Goal: Complete application form: Complete application form

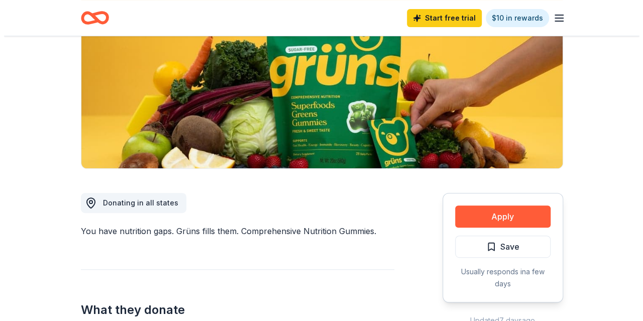
scroll to position [151, 0]
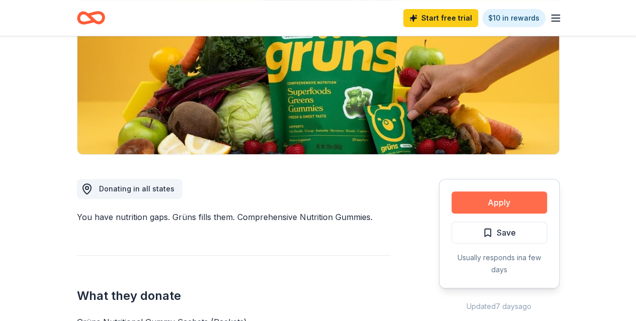
click at [497, 204] on button "Apply" at bounding box center [498, 202] width 95 height 22
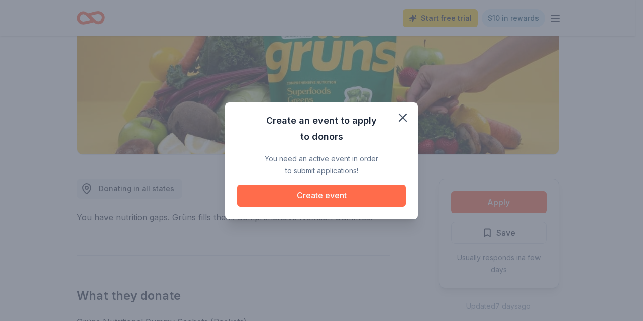
click at [357, 195] on button "Create event" at bounding box center [321, 196] width 169 height 22
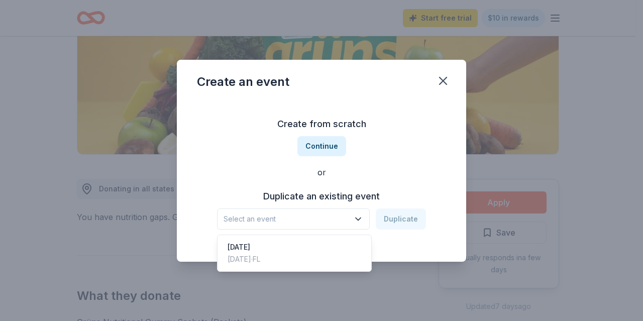
click at [361, 220] on icon "button" at bounding box center [358, 219] width 5 height 3
click at [325, 141] on div "Create from scratch Continue or Duplicate an existing event Select an event Dup…" at bounding box center [321, 173] width 249 height 146
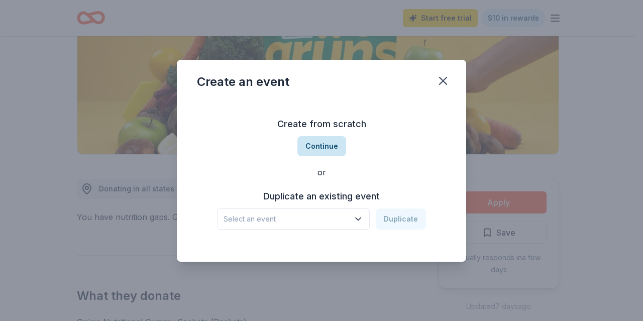
click at [326, 145] on button "Continue" at bounding box center [321, 146] width 49 height 20
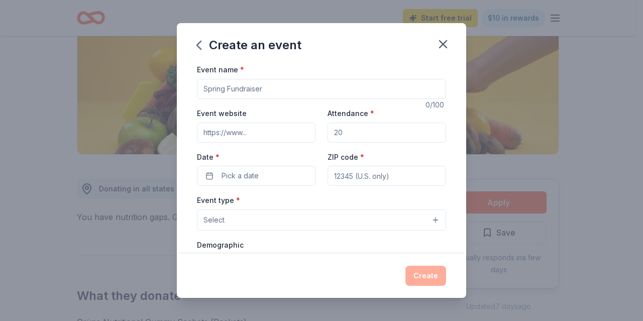
click at [236, 86] on input "Event name *" at bounding box center [321, 89] width 249 height 20
type input "Teacher Appreciation Wekk"
click at [259, 127] on input "Event website" at bounding box center [256, 133] width 119 height 20
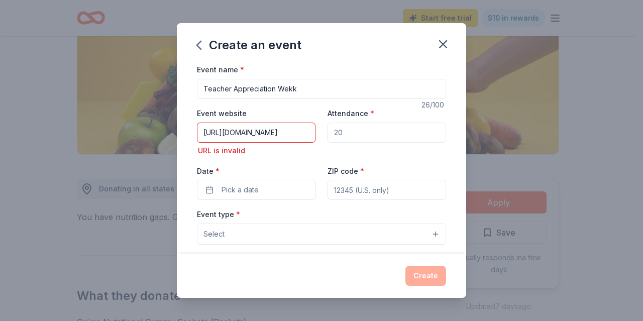
type input "[URL][DOMAIN_NAME]"
click at [301, 163] on div "Event website [URL][DOMAIN_NAME] URL is invalid Attendance * Date * Pick a date…" at bounding box center [321, 153] width 249 height 93
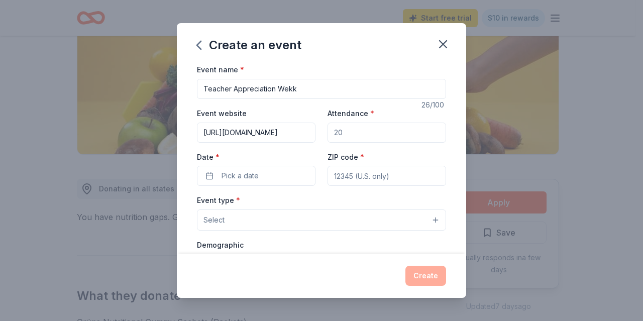
click at [343, 135] on input "Attendance *" at bounding box center [387, 133] width 119 height 20
type input "100"
click at [258, 170] on span "Pick a date" at bounding box center [240, 176] width 37 height 12
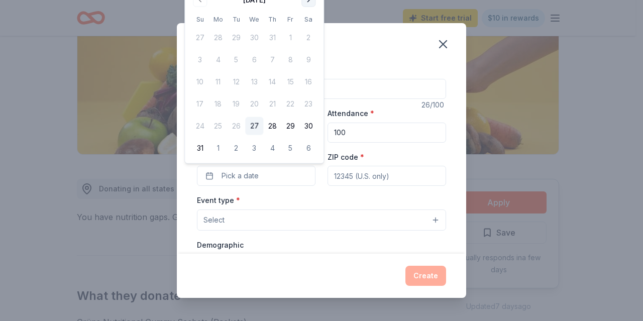
click at [308, 5] on button "Go to next month" at bounding box center [309, 0] width 14 height 14
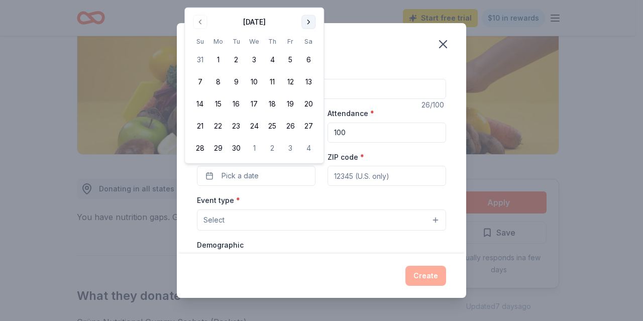
click at [308, 5] on div "Create an event Event name * Teacher Appreciation Wekk 26 /100 Event website [U…" at bounding box center [321, 160] width 643 height 321
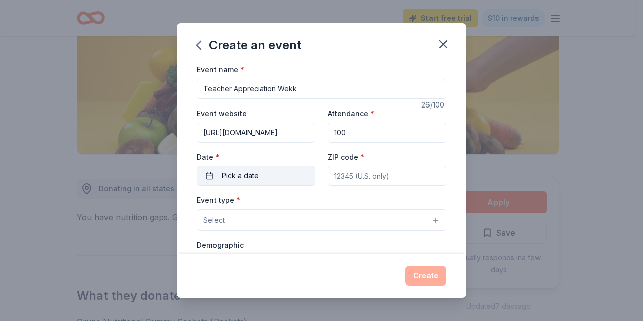
click at [250, 170] on span "Pick a date" at bounding box center [240, 176] width 37 height 12
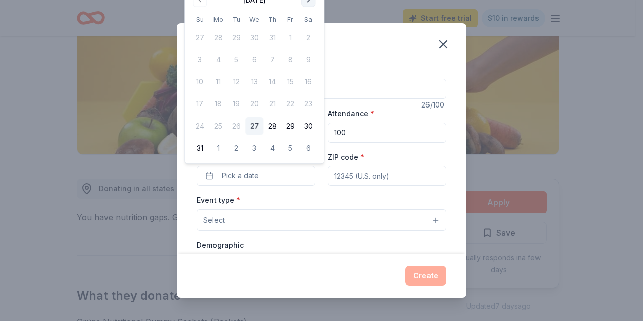
click at [309, 3] on button "Go to next month" at bounding box center [309, 0] width 14 height 14
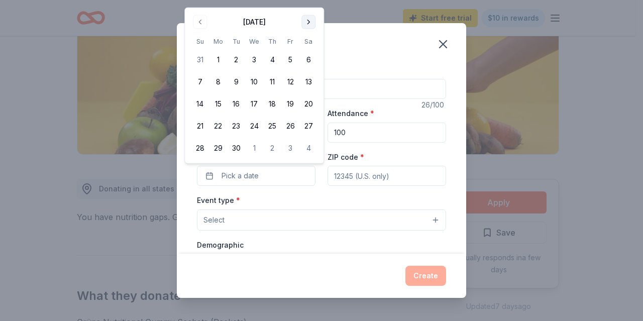
click at [307, 17] on button "Go to next month" at bounding box center [309, 22] width 14 height 14
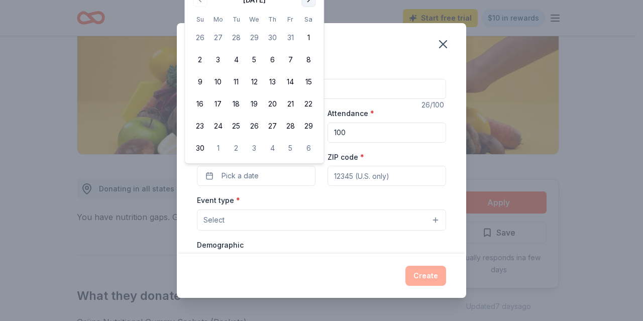
click at [309, 4] on button "Go to next month" at bounding box center [309, 0] width 14 height 14
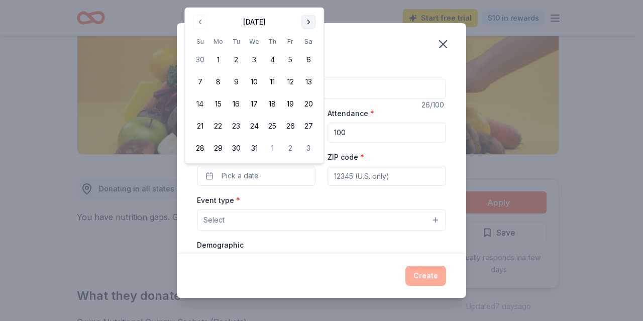
click at [304, 21] on button "Go to next month" at bounding box center [309, 22] width 14 height 14
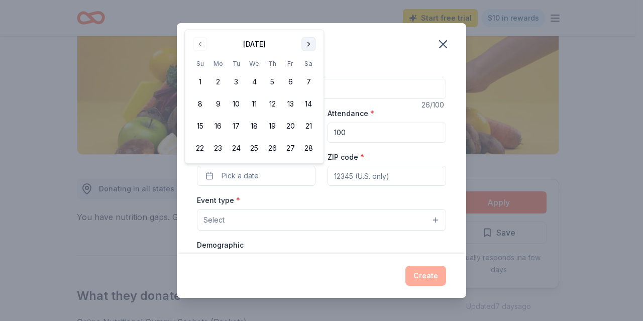
click at [307, 38] on button "Go to next month" at bounding box center [309, 44] width 14 height 14
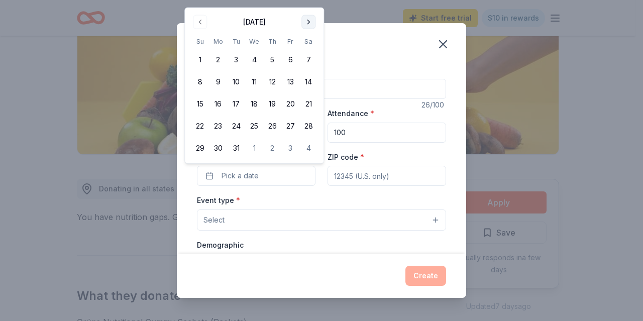
click at [309, 24] on button "Go to next month" at bounding box center [309, 22] width 14 height 14
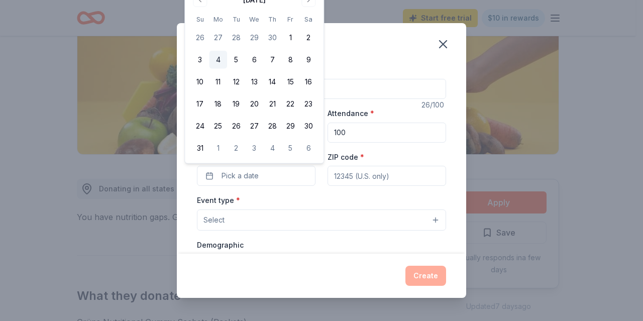
click at [217, 61] on button "4" at bounding box center [218, 60] width 18 height 18
click at [286, 197] on div "Event type * Select" at bounding box center [321, 212] width 249 height 37
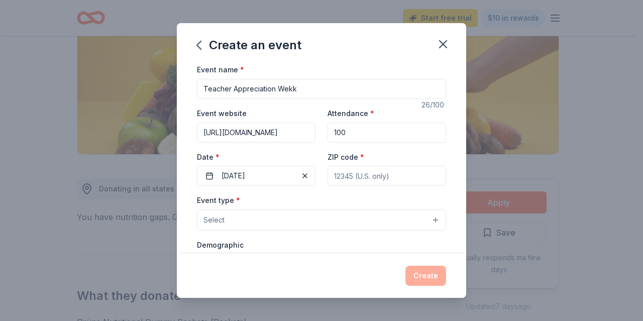
click at [350, 179] on input "ZIP code *" at bounding box center [387, 176] width 119 height 20
type input "34748"
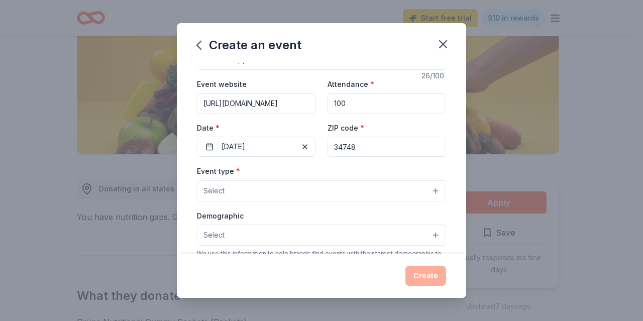
scroll to position [50, 0]
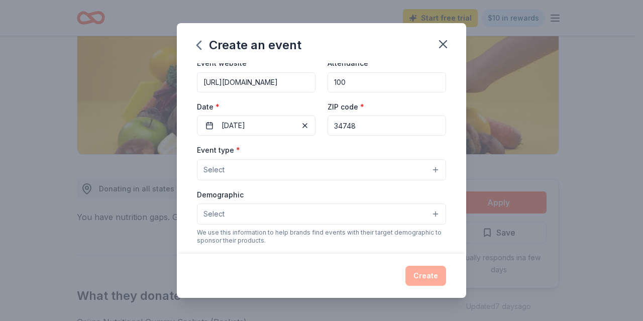
click at [261, 170] on button "Select" at bounding box center [321, 169] width 249 height 21
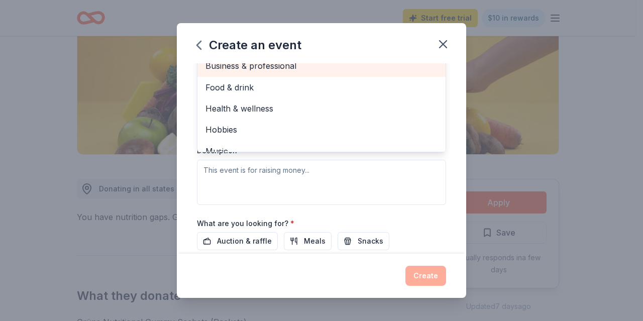
scroll to position [191, 0]
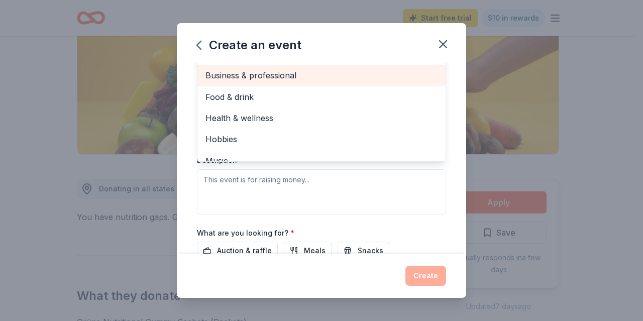
click at [303, 69] on span "Business & professional" at bounding box center [322, 75] width 232 height 13
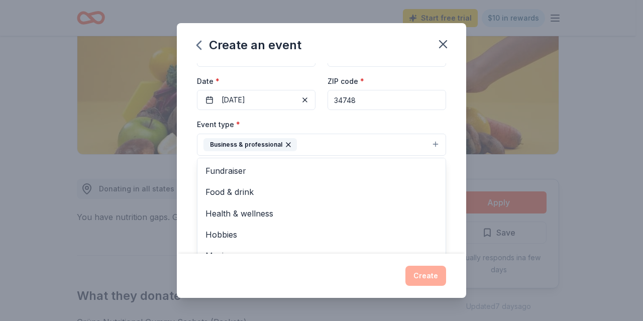
scroll to position [41, 0]
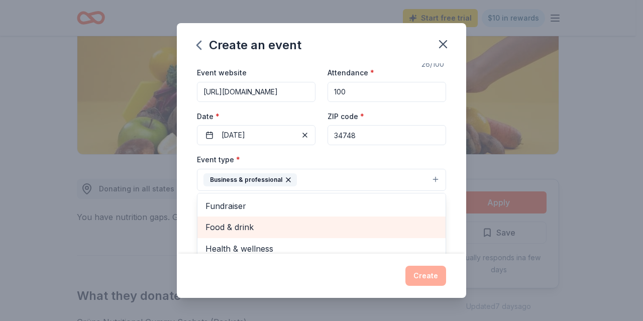
click at [256, 222] on span "Food & drink" at bounding box center [322, 227] width 232 height 13
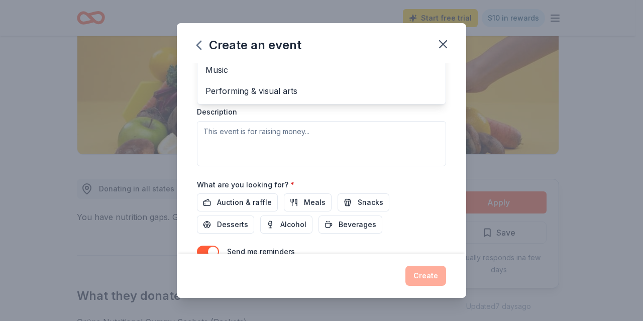
scroll to position [242, 0]
click at [306, 143] on div "Event type * Business & professional Food & drink Fundraiser Health & wellness …" at bounding box center [321, 58] width 249 height 213
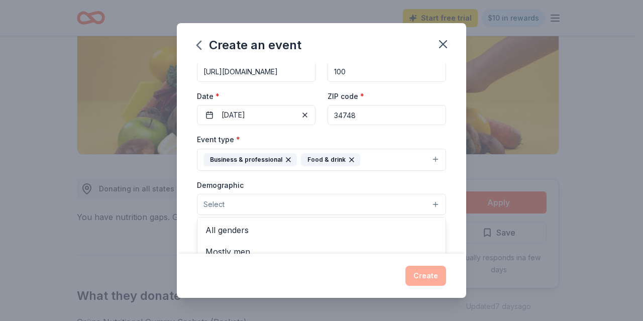
click at [219, 200] on span "Select" at bounding box center [214, 204] width 21 height 12
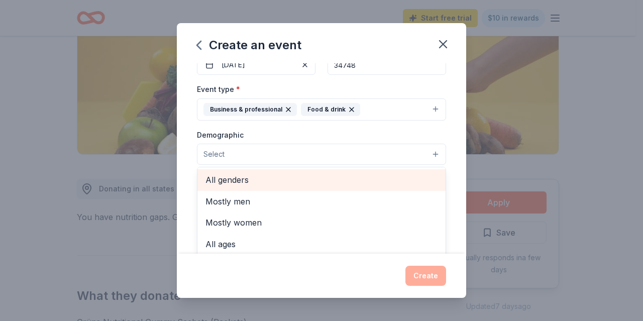
click at [233, 176] on span "All genders" at bounding box center [322, 179] width 232 height 13
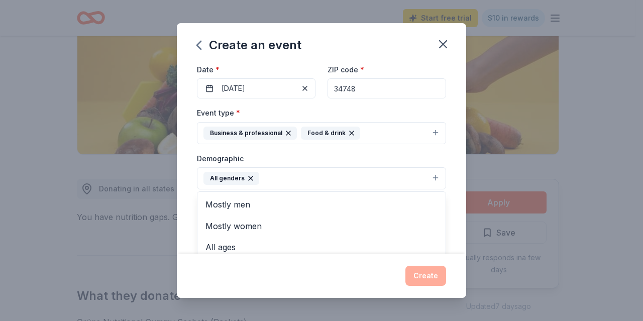
scroll to position [101, 0]
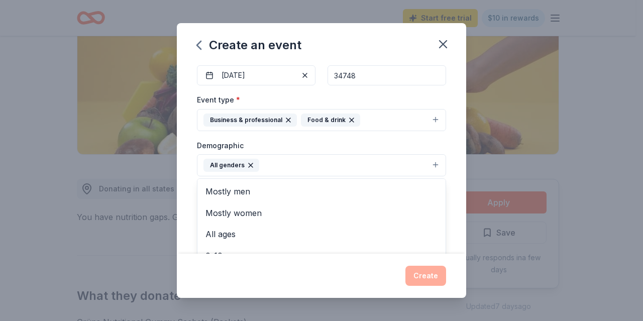
click at [346, 144] on div "Demographic All genders Mostly men Mostly women All ages [DEMOGRAPHIC_DATA] yrs…" at bounding box center [321, 158] width 249 height 38
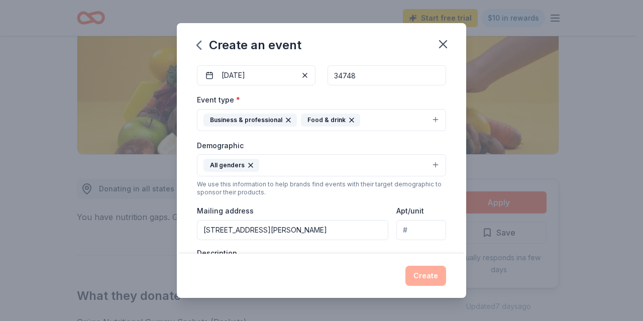
click at [283, 228] on input "[STREET_ADDRESS][PERSON_NAME]" at bounding box center [292, 230] width 191 height 20
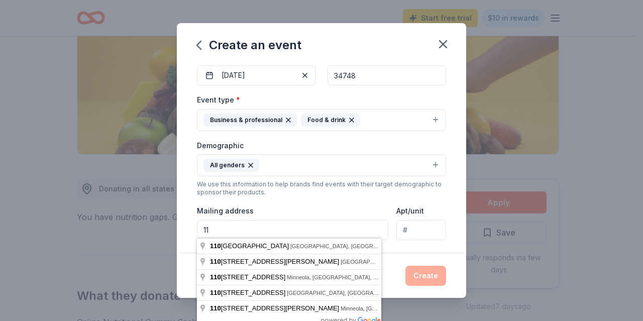
type input "1"
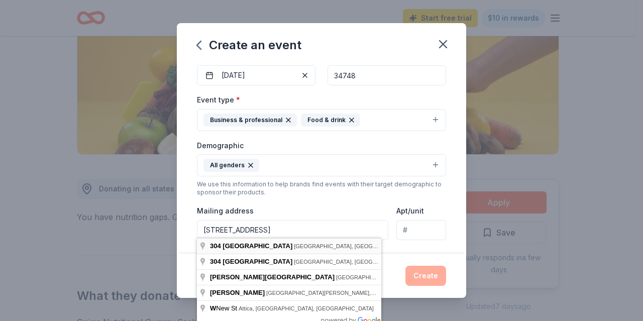
type input "[STREET_ADDRESS]"
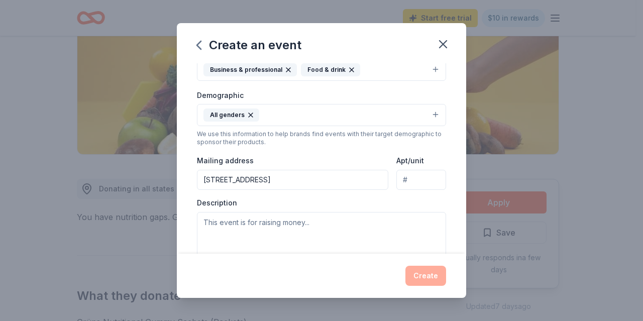
scroll to position [201, 0]
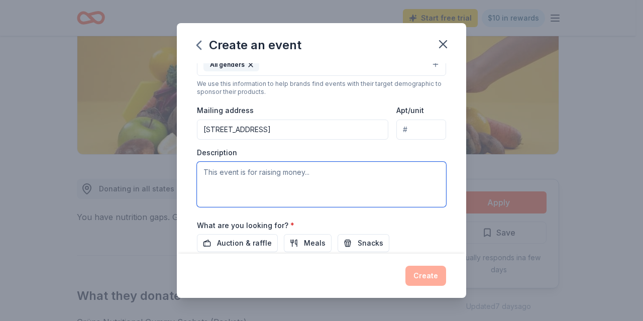
click at [236, 173] on textarea at bounding box center [321, 184] width 249 height 45
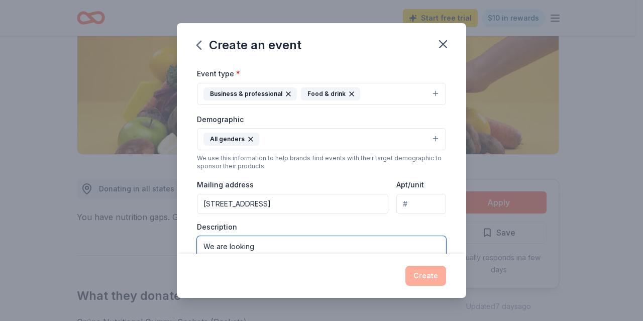
scroll to position [50, 0]
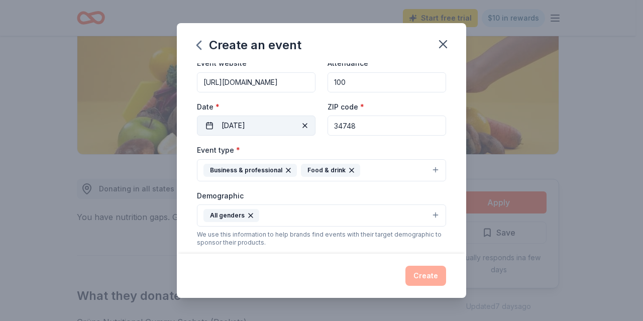
click at [280, 127] on button "[DATE]" at bounding box center [256, 126] width 119 height 20
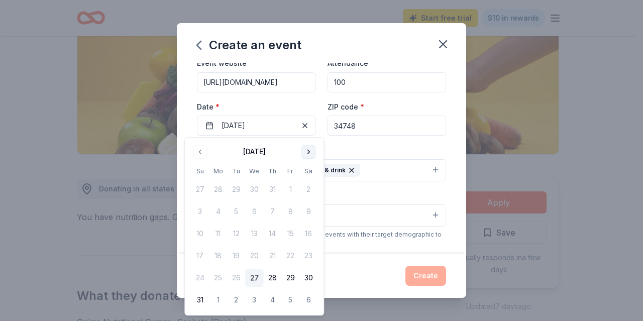
click at [306, 150] on button "Go to next month" at bounding box center [309, 152] width 14 height 14
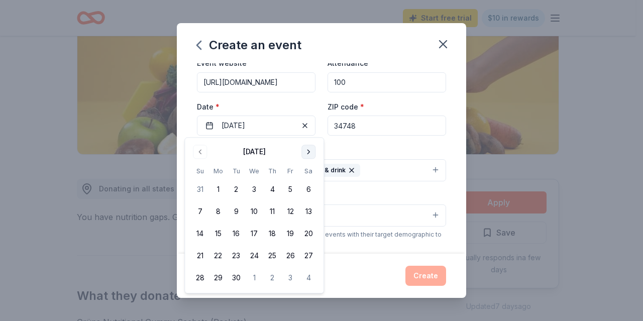
click at [306, 150] on button "Go to next month" at bounding box center [309, 152] width 14 height 14
click at [215, 215] on button "6" at bounding box center [218, 212] width 18 height 18
click at [343, 150] on div "Event type * Business & professional Food & drink" at bounding box center [321, 163] width 249 height 38
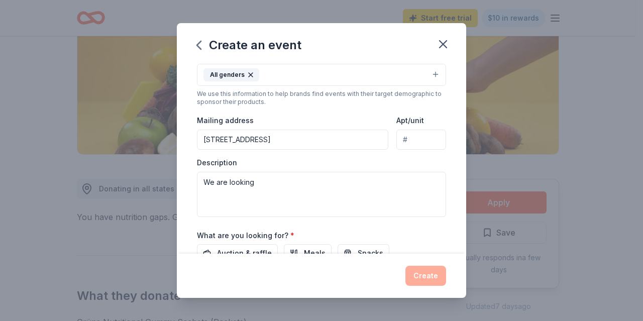
scroll to position [201, 0]
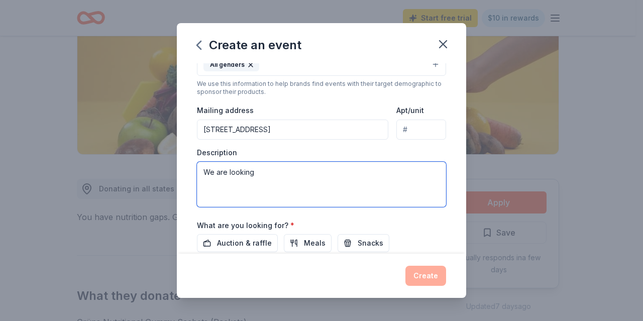
click at [277, 185] on textarea "We are looking" at bounding box center [321, 184] width 249 height 45
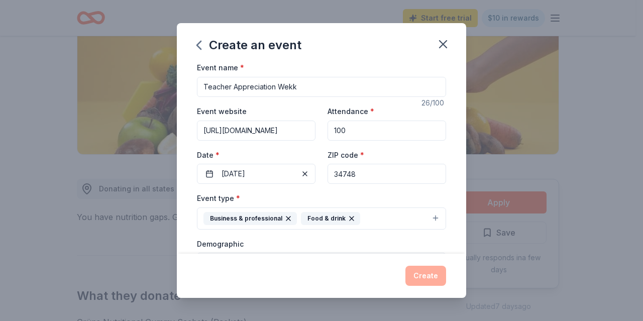
scroll to position [0, 0]
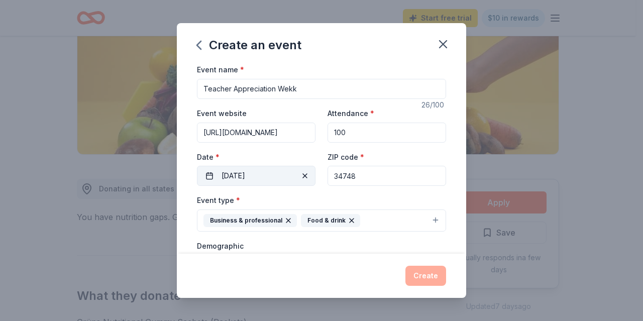
click at [269, 176] on button "[DATE]" at bounding box center [256, 176] width 119 height 20
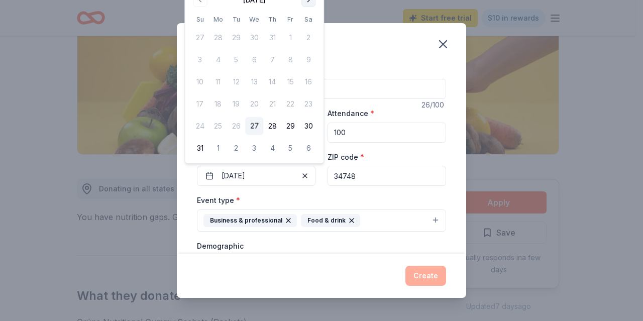
click at [309, 2] on button "Go to next month" at bounding box center [309, 0] width 14 height 14
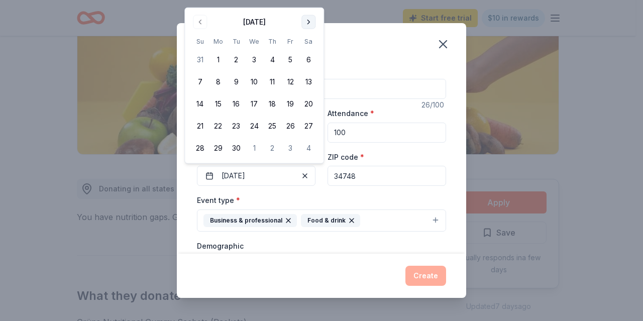
click at [306, 23] on button "Go to next month" at bounding box center [309, 22] width 14 height 14
click at [288, 80] on button "10" at bounding box center [290, 82] width 18 height 18
click at [282, 235] on div "Event type * Business & professional Food & drink Demographic All genders We us…" at bounding box center [321, 301] width 249 height 214
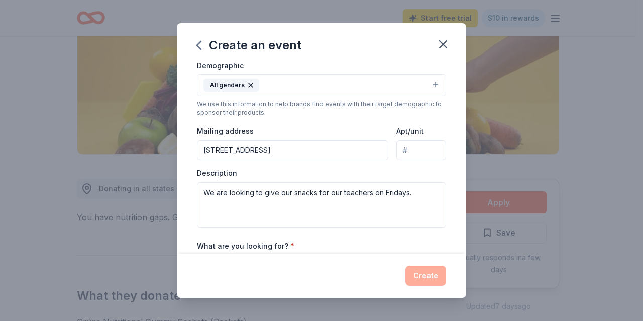
scroll to position [138, 0]
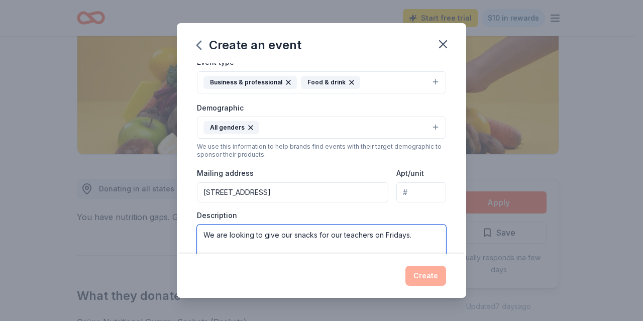
click at [289, 232] on textarea "We are looking to give our snacks for our teachers on Fridays." at bounding box center [321, 247] width 249 height 45
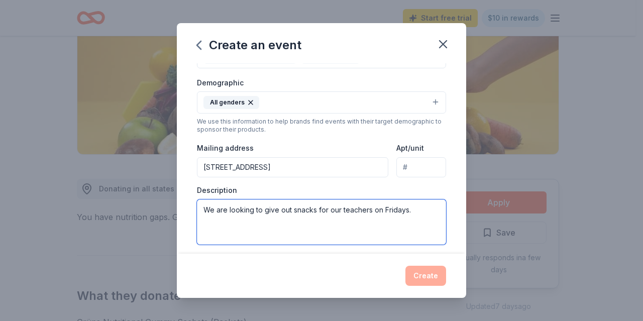
scroll to position [289, 0]
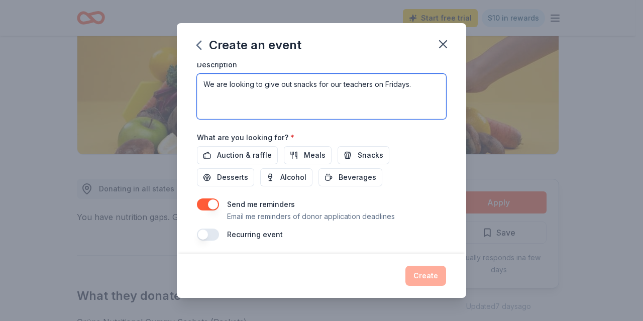
click at [414, 85] on textarea "We are looking to give out snacks for our teachers on Fridays." at bounding box center [321, 96] width 249 height 45
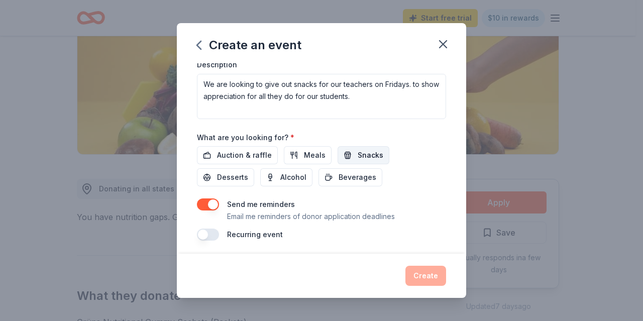
click at [365, 149] on span "Snacks" at bounding box center [371, 155] width 26 height 12
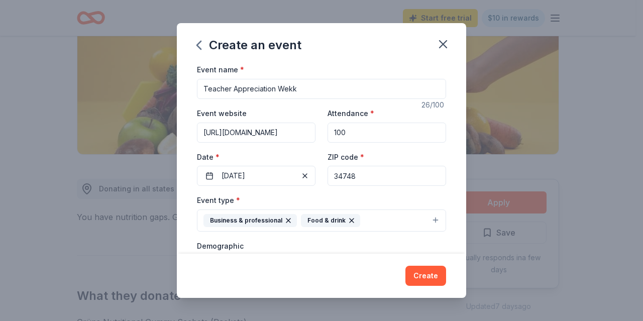
scroll to position [50, 0]
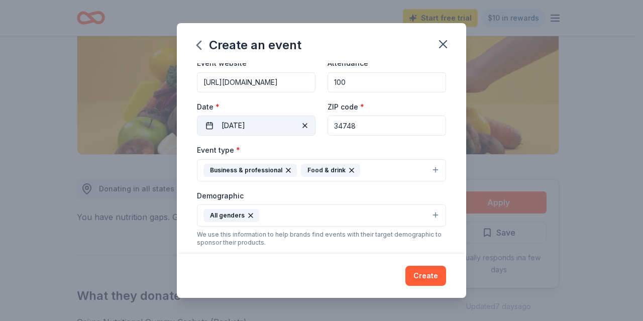
click at [280, 125] on button "[DATE]" at bounding box center [256, 126] width 119 height 20
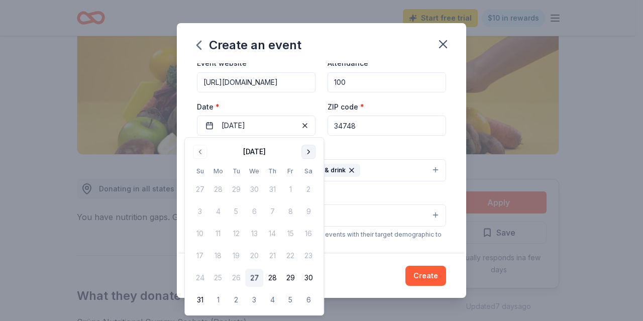
click at [307, 154] on button "Go to next month" at bounding box center [309, 152] width 14 height 14
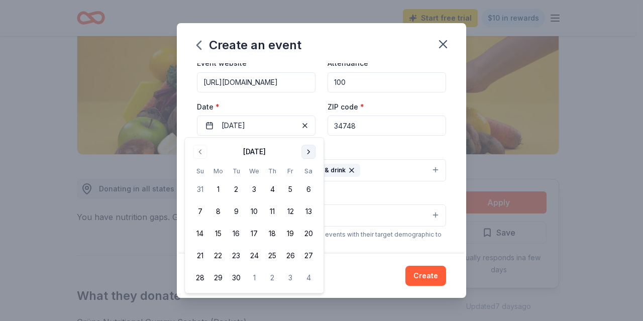
click at [308, 154] on button "Go to next month" at bounding box center [309, 152] width 14 height 14
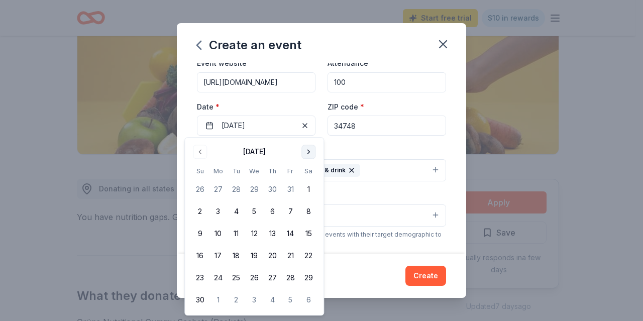
click at [308, 154] on button "Go to next month" at bounding box center [309, 152] width 14 height 14
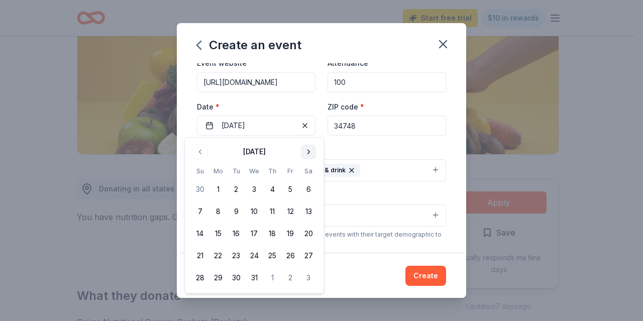
click at [308, 154] on button "Go to next month" at bounding box center [309, 152] width 14 height 14
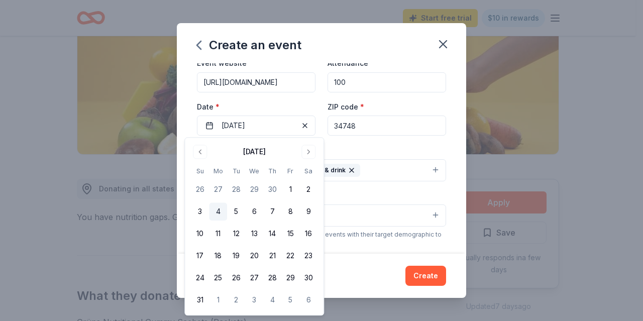
click at [216, 211] on button "4" at bounding box center [218, 212] width 18 height 18
click at [271, 96] on div "Event website [URL][DOMAIN_NAME] Attendance * 100 Date * [DATE] ZIP code * 34748" at bounding box center [321, 96] width 249 height 79
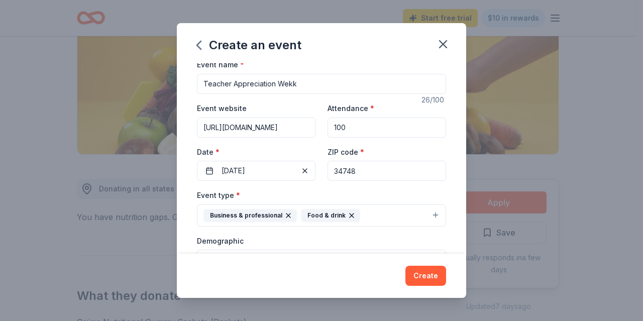
scroll to position [0, 0]
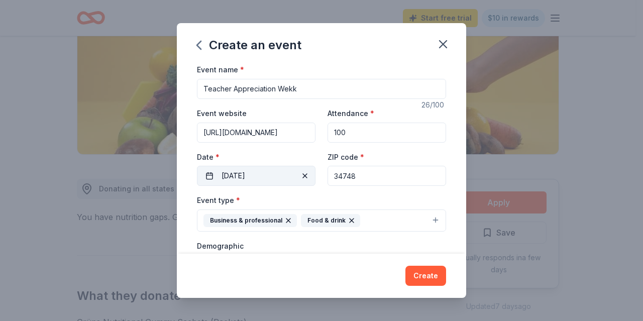
click at [267, 170] on button "[DATE]" at bounding box center [256, 176] width 119 height 20
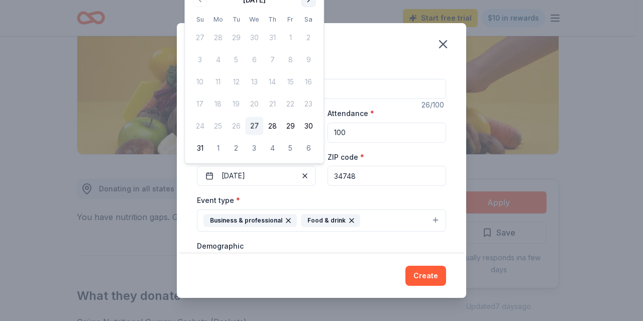
click at [305, 0] on button "Go to next month" at bounding box center [309, 0] width 14 height 14
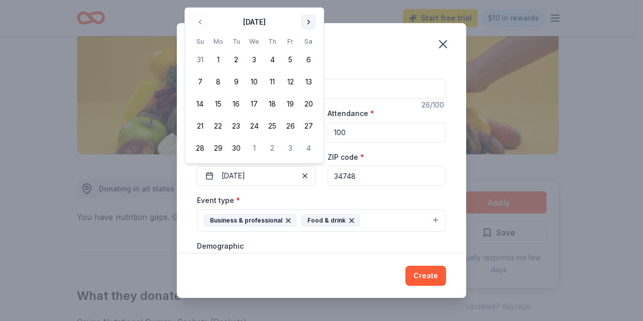
click at [302, 22] on button "Go to next month" at bounding box center [309, 22] width 14 height 14
click at [290, 61] on button "3" at bounding box center [290, 60] width 18 height 18
click at [339, 48] on div "Create an event" at bounding box center [321, 43] width 289 height 40
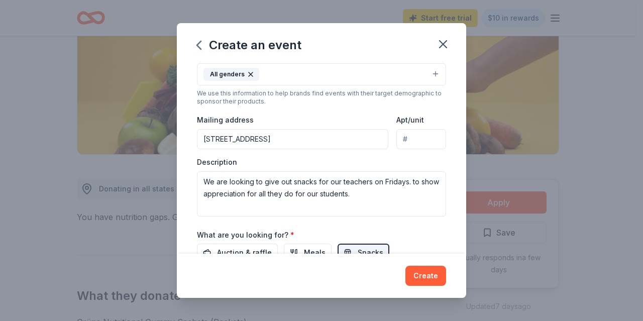
scroll to position [201, 0]
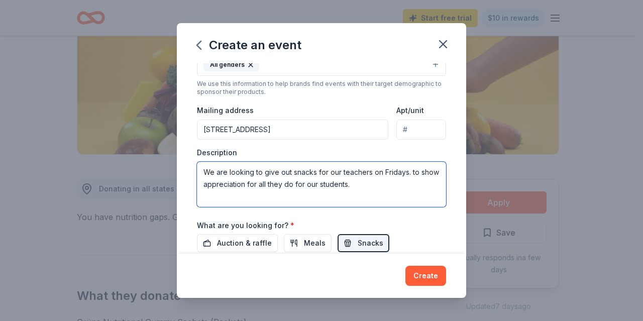
click at [409, 170] on textarea "We are looking to give out snacks for our teachers on Fridays. to show apprecia…" at bounding box center [321, 184] width 249 height 45
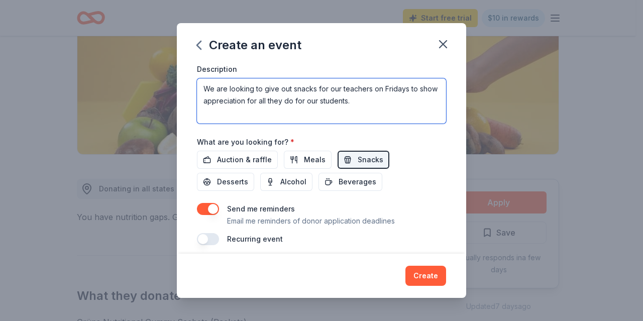
scroll to position [289, 0]
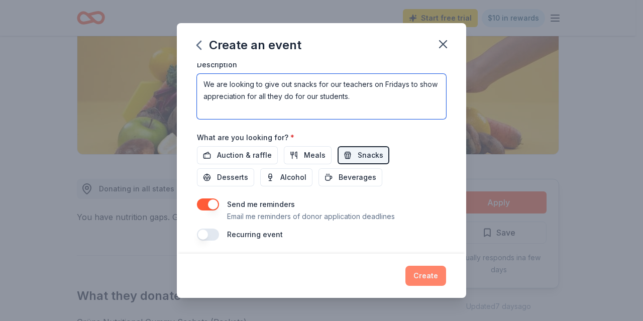
type textarea "We are looking to give out snacks for our teachers on Fridays to show appreciat…"
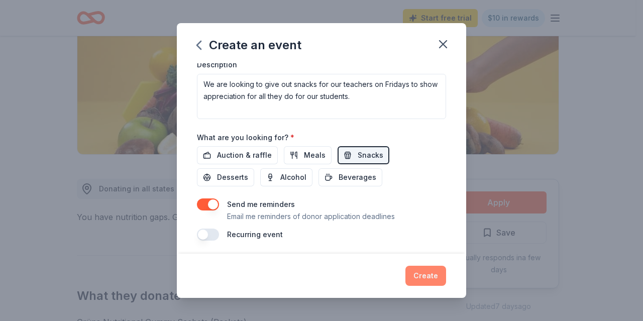
click at [437, 275] on button "Create" at bounding box center [426, 276] width 41 height 20
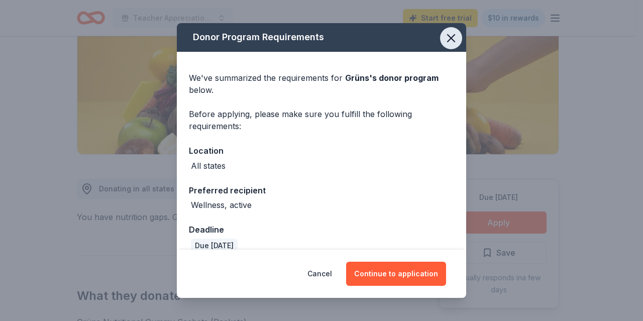
click at [449, 37] on icon "button" at bounding box center [451, 38] width 14 height 14
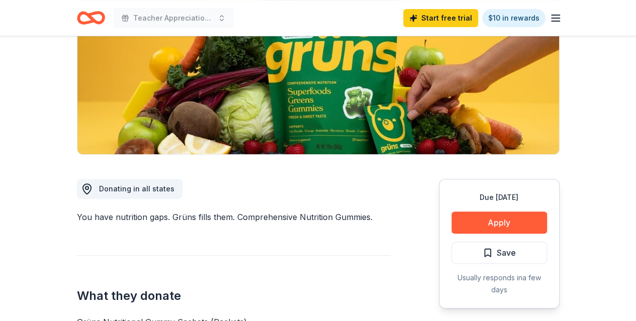
click at [552, 19] on icon "button" at bounding box center [555, 18] width 12 height 12
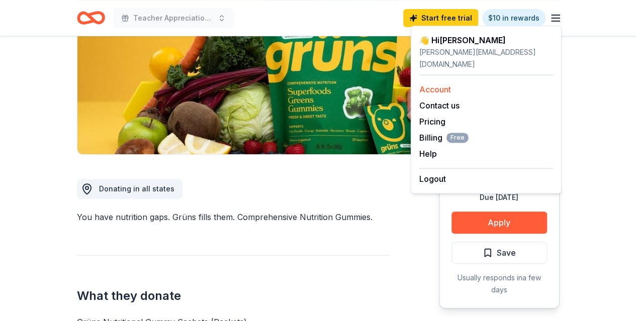
click at [450, 84] on link "Account" at bounding box center [435, 89] width 32 height 10
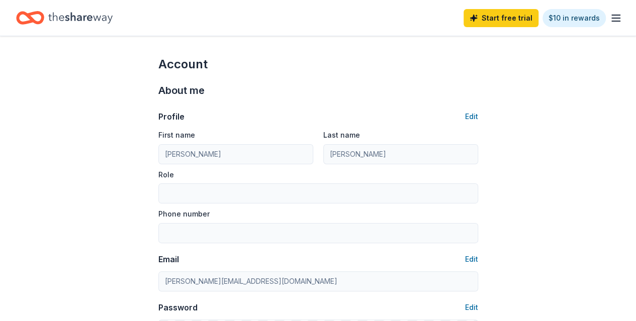
click at [600, 19] on div "Start free trial $10 in rewards" at bounding box center [542, 18] width 158 height 24
click at [610, 17] on icon "button" at bounding box center [616, 18] width 12 height 12
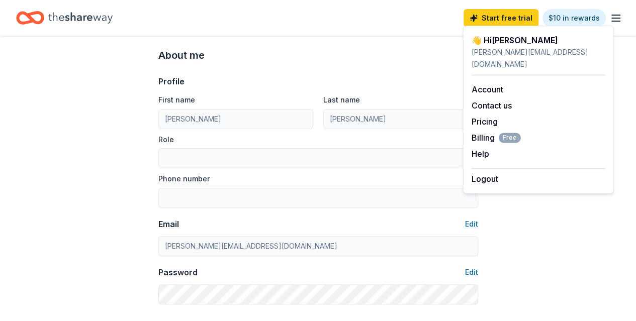
scroll to position [50, 0]
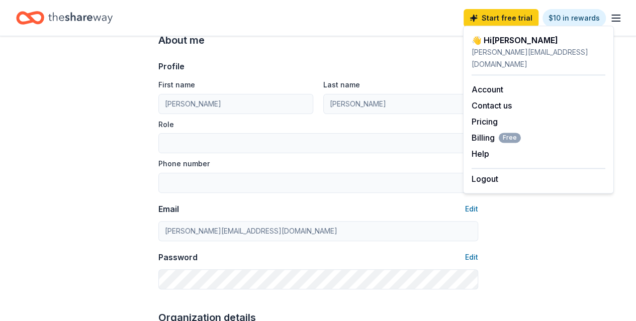
click at [485, 42] on div "👋 Hi [PERSON_NAME]" at bounding box center [538, 40] width 134 height 12
click at [475, 40] on div "👋 Hi [PERSON_NAME]" at bounding box center [538, 40] width 134 height 12
click at [612, 15] on line "button" at bounding box center [616, 15] width 8 height 0
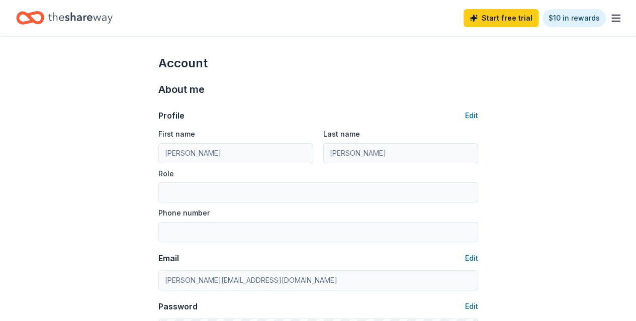
scroll to position [0, 0]
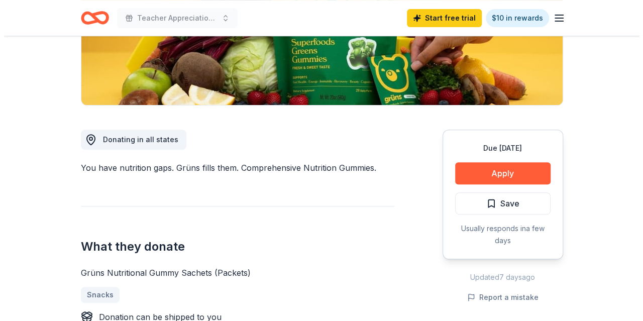
scroll to position [151, 0]
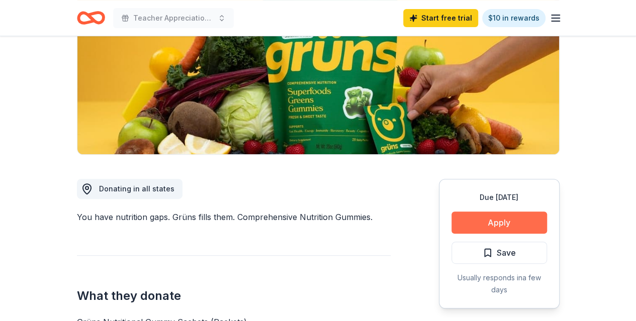
click at [512, 227] on button "Apply" at bounding box center [498, 223] width 95 height 22
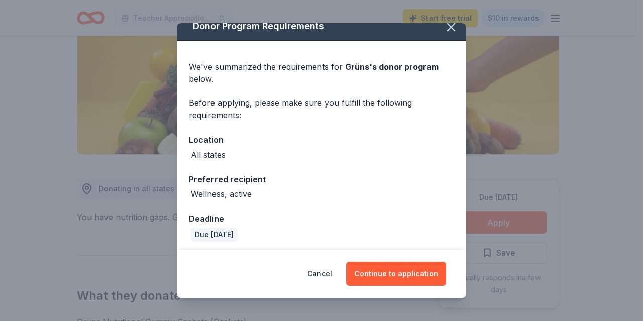
scroll to position [15, 0]
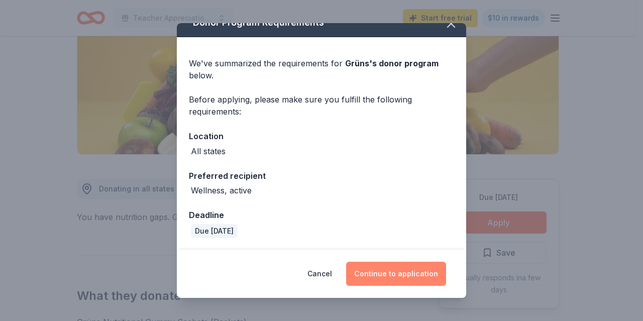
click at [396, 268] on button "Continue to application" at bounding box center [396, 274] width 100 height 24
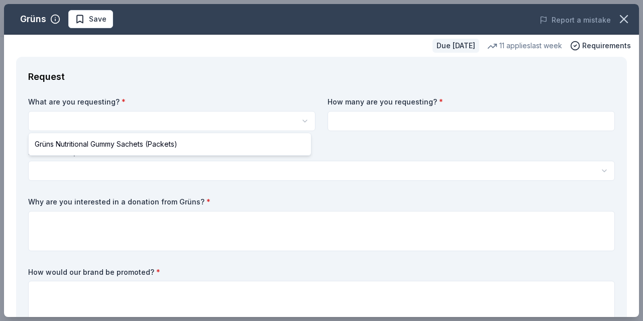
scroll to position [0, 0]
click at [68, 119] on html "Teacher Appreciation Wekk Save Apply Due [DATE] Share Grüns New 11 applies last…" at bounding box center [321, 160] width 643 height 321
select select "Grüns Nutritional Gummy Sachets (Packets)"
drag, startPoint x: 74, startPoint y: 142, endPoint x: 84, endPoint y: 138, distance: 11.1
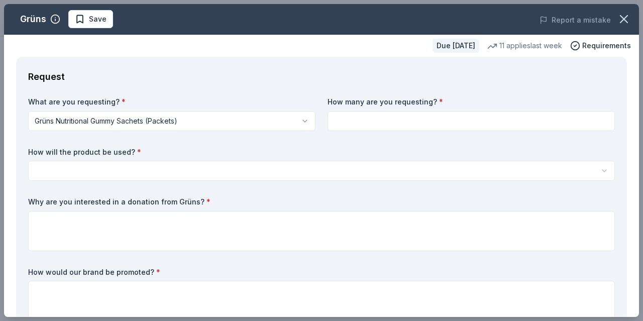
click at [383, 119] on input at bounding box center [471, 121] width 287 height 20
click at [381, 126] on input at bounding box center [471, 121] width 287 height 20
type input "50"
click at [291, 173] on html "Teacher Appreciation Wekk Save Apply Due [DATE] Share Grüns New 11 applies last…" at bounding box center [321, 160] width 643 height 321
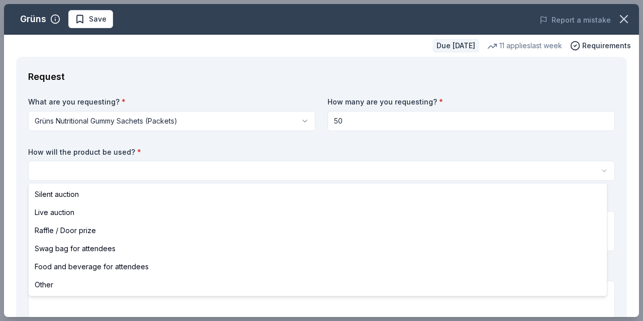
select select "foodAndBeverage"
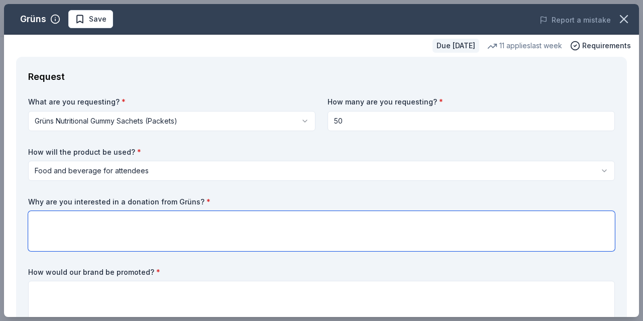
click at [104, 222] on textarea at bounding box center [321, 231] width 587 height 40
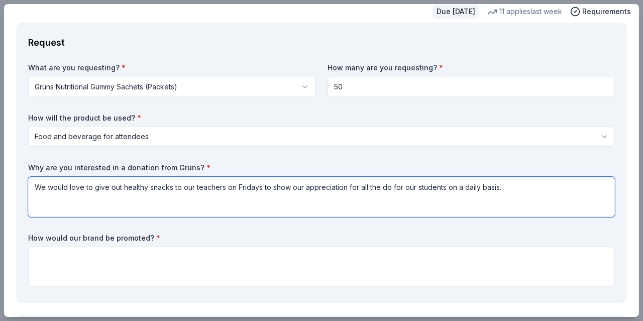
scroll to position [50, 0]
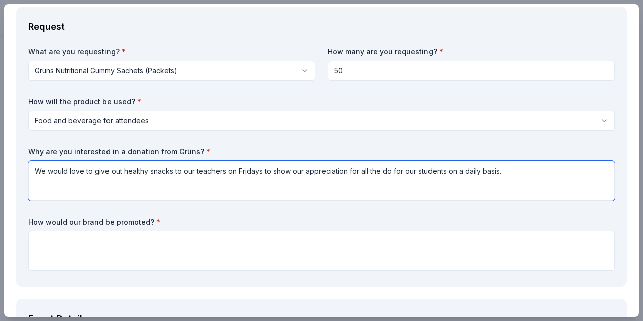
type textarea "We would love to give out healthy snacks to our teachers on Fridays to show our…"
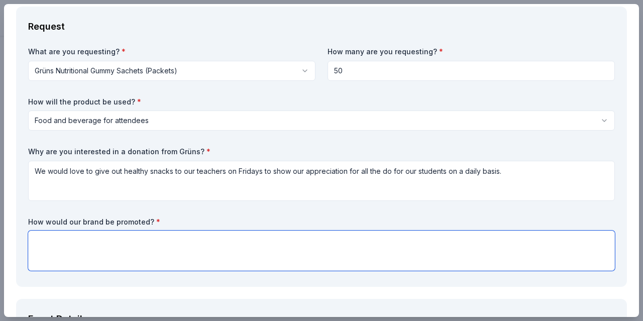
click at [153, 234] on textarea at bounding box center [321, 251] width 587 height 40
type textarea "I"
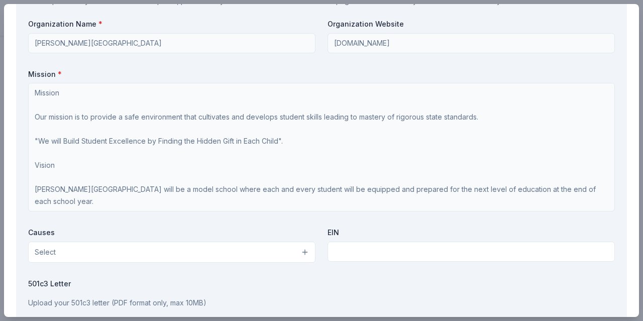
scroll to position [1021, 0]
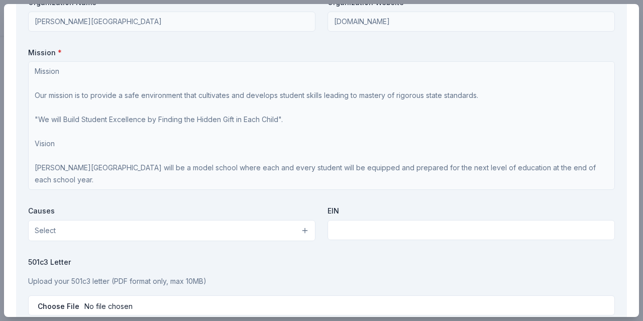
type textarea "We would post about the snacks on our School Website and Facebook page."
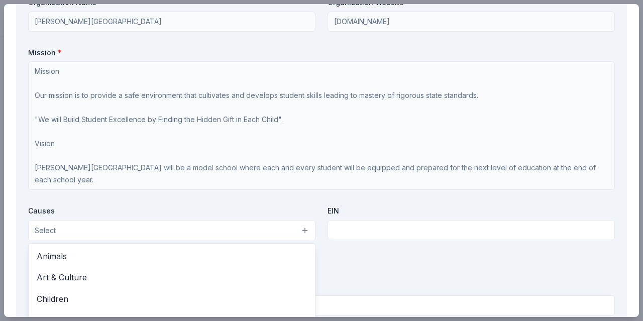
click at [298, 232] on button "Select" at bounding box center [171, 230] width 287 height 21
click at [273, 201] on div "Organization Name * [PERSON_NAME][GEOGRAPHIC_DATA] Organization Website [DOMAIN…" at bounding box center [321, 158] width 587 height 322
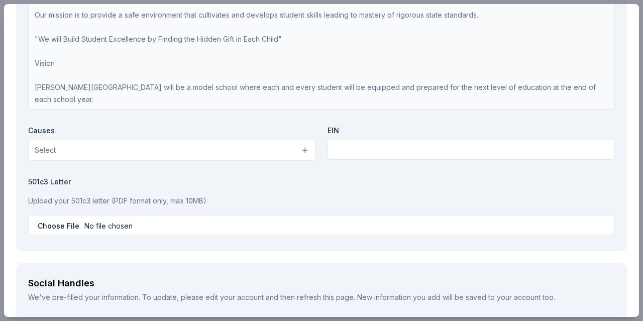
scroll to position [1222, 0]
